Goal: Task Accomplishment & Management: Complete application form

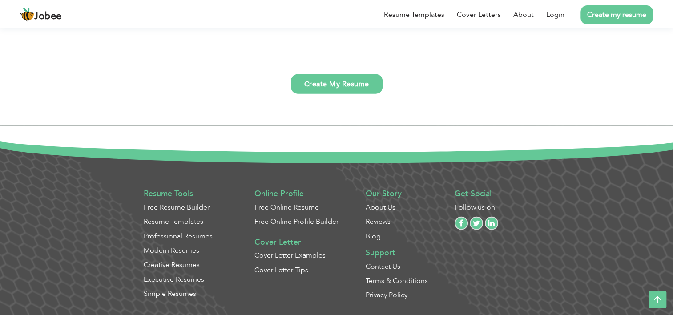
scroll to position [2337, 0]
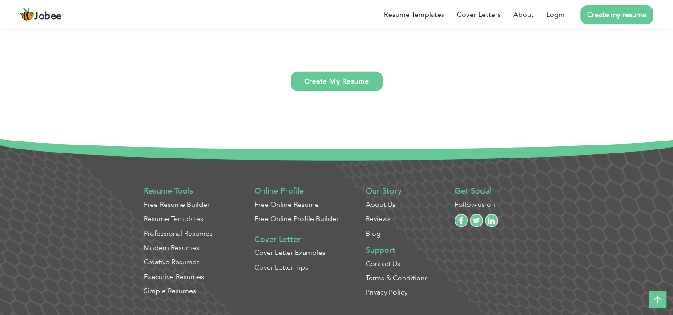
click at [608, 17] on link "Create my resume" at bounding box center [617, 14] width 73 height 19
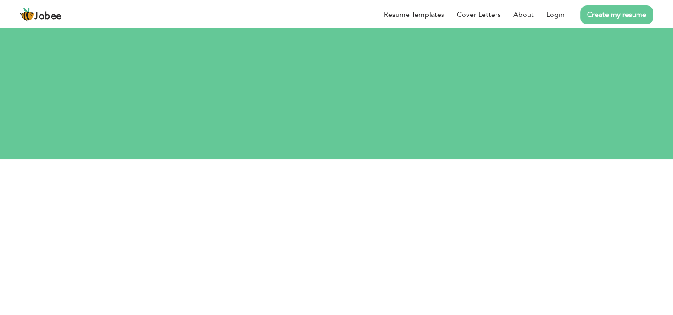
click at [203, 191] on div "I agree to the Jobee Terms and Privacy Sign Up Already a member? Login here Reg…" at bounding box center [336, 302] width 507 height 222
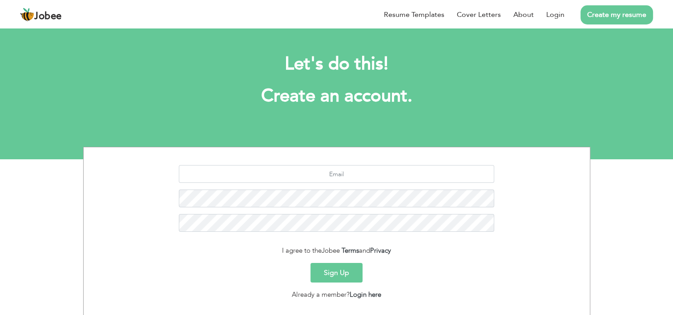
scroll to position [54, 0]
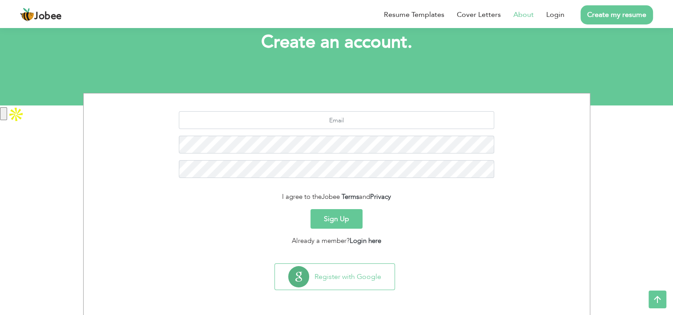
click at [524, 16] on link "About" at bounding box center [523, 14] width 20 height 11
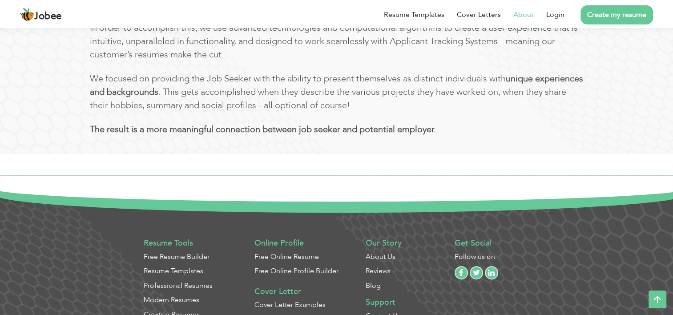
scroll to position [548, 0]
